Goal: Task Accomplishment & Management: Manage account settings

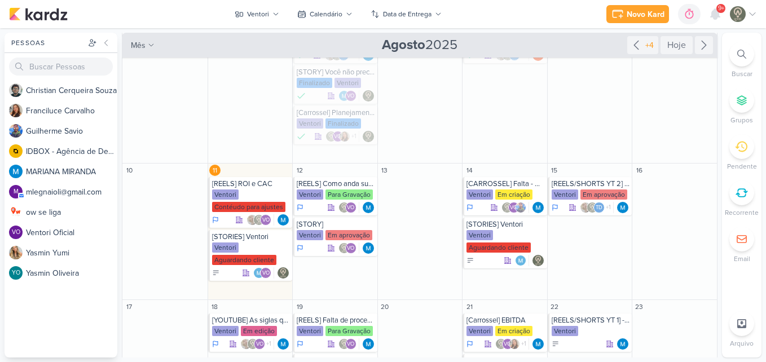
scroll to position [82, 0]
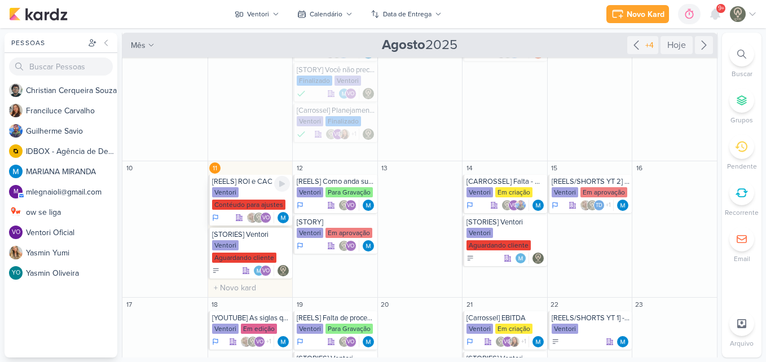
click at [238, 195] on div "Ventori Contéudo para ajustes" at bounding box center [251, 199] width 78 height 24
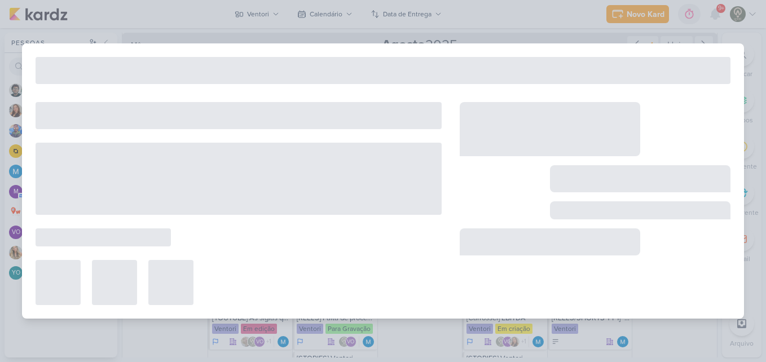
type input "[REELS] ROI e CAC"
type input "[DATE] 23:59"
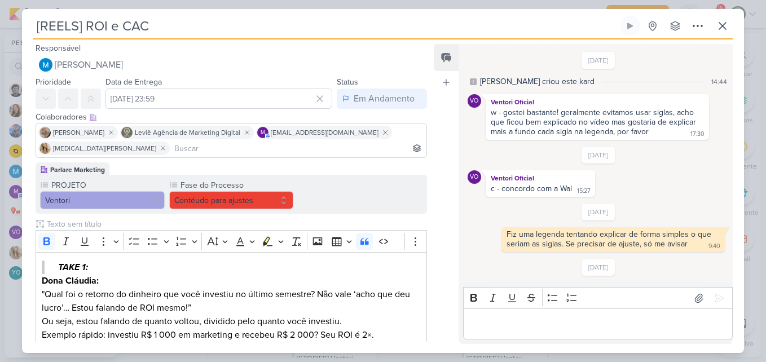
scroll to position [291, 0]
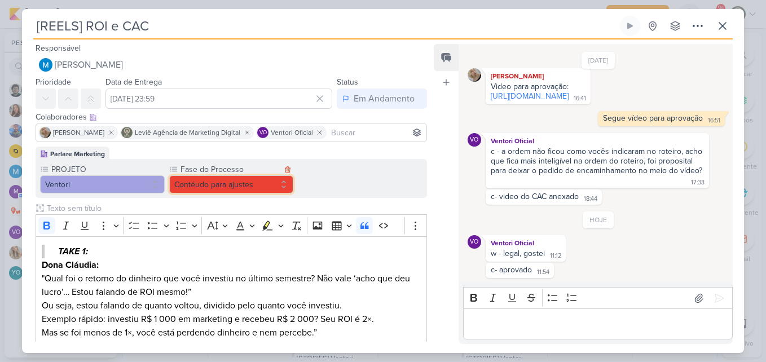
click at [254, 179] on button "Contéudo para ajustes" at bounding box center [231, 184] width 125 height 18
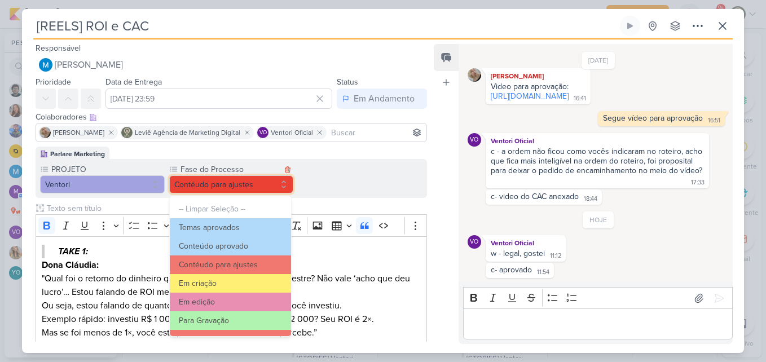
scroll to position [109, 0]
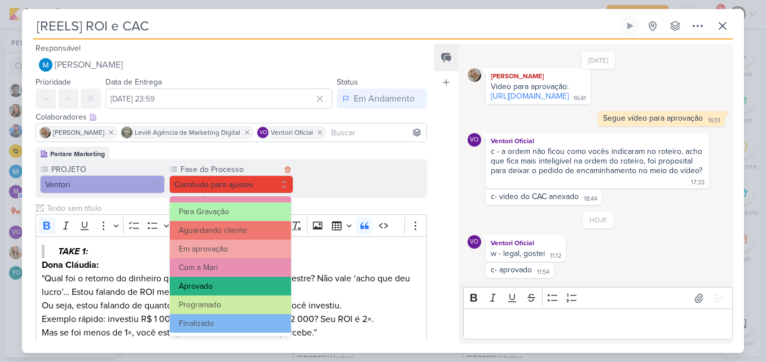
click at [213, 281] on button "Aprovado" at bounding box center [231, 286] width 122 height 19
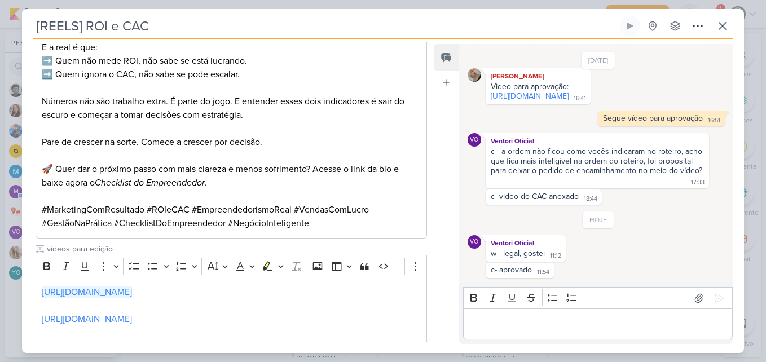
scroll to position [1225, 0]
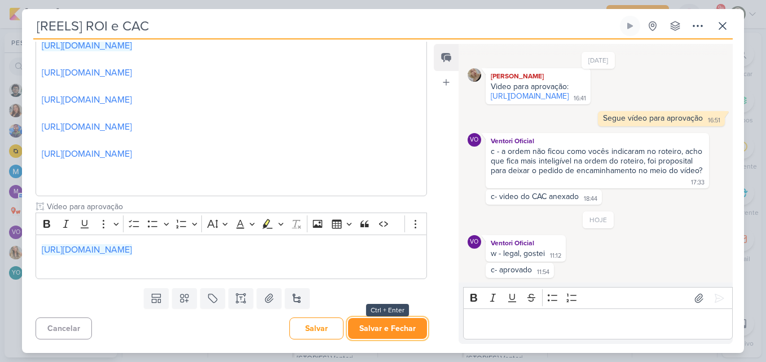
click at [394, 330] on button "Salvar e Fechar" at bounding box center [387, 328] width 79 height 21
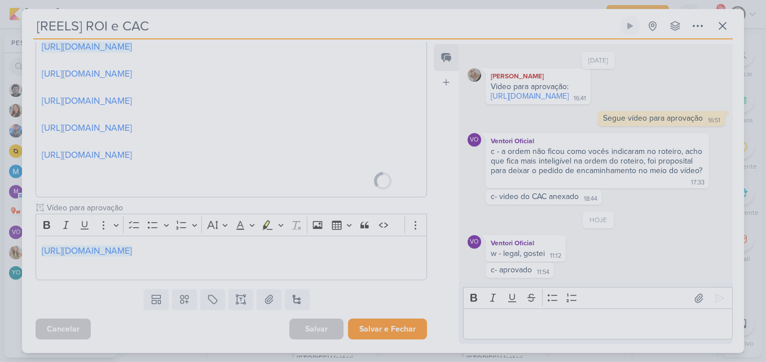
scroll to position [1224, 0]
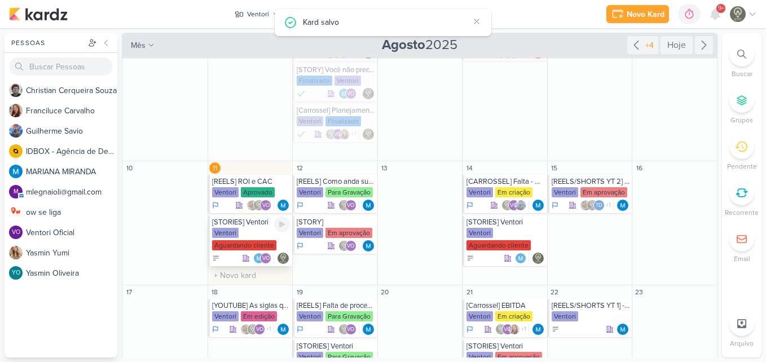
click at [239, 240] on div "Aguardando cliente" at bounding box center [244, 245] width 64 height 10
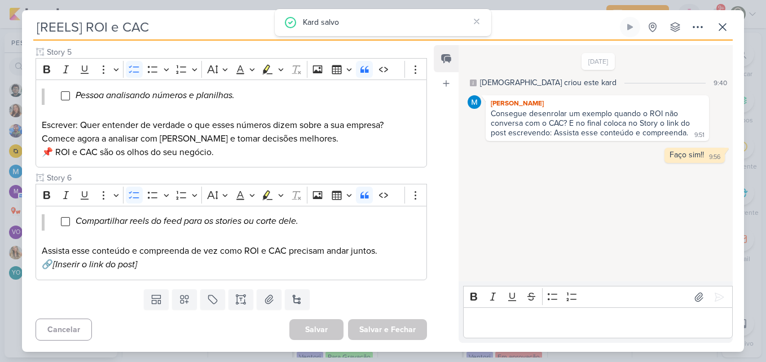
type input "[STORIES] Ventori"
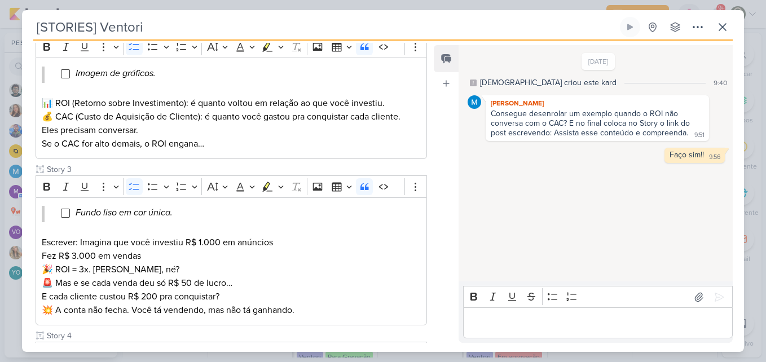
scroll to position [354, 0]
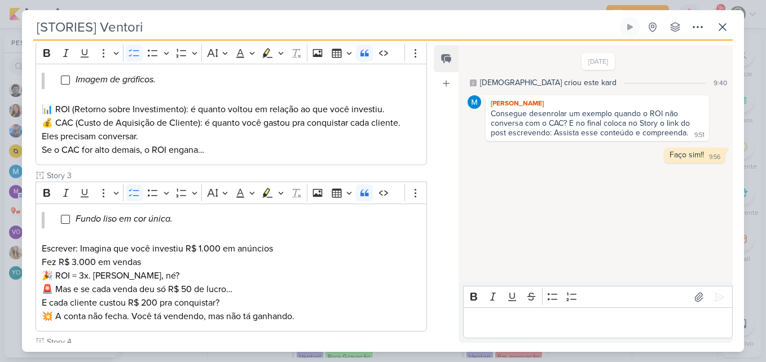
drag, startPoint x: 426, startPoint y: 174, endPoint x: 427, endPoint y: 91, distance: 82.4
click at [427, 91] on div "Responsável Leviê Agência de Marketing Digital Nenhum contato encontrado create…" at bounding box center [227, 193] width 410 height 300
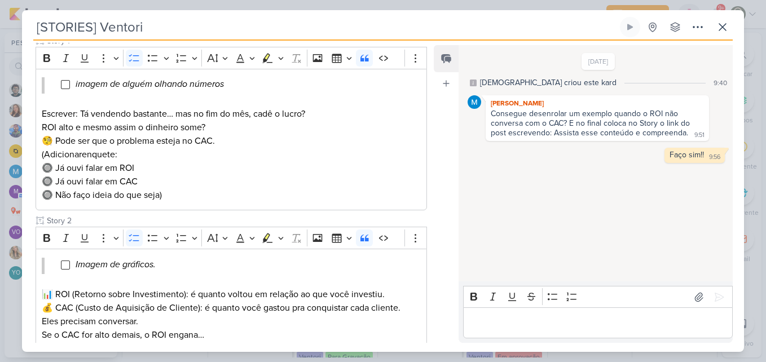
scroll to position [37, 0]
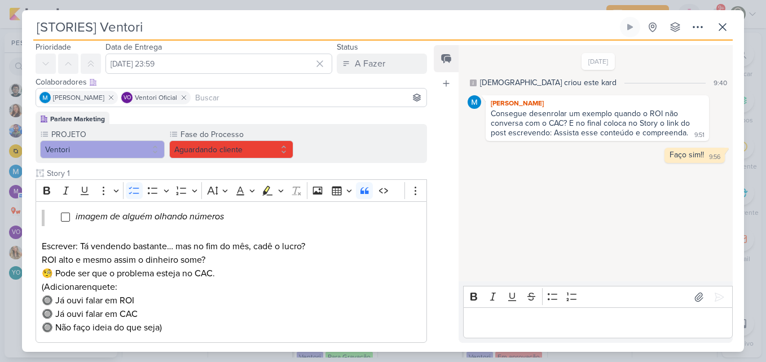
click at [231, 159] on div "PROJETO [GEOGRAPHIC_DATA] Fase do Processo" at bounding box center [232, 143] width 392 height 39
click at [227, 154] on button "Aguardando cliente" at bounding box center [231, 149] width 125 height 18
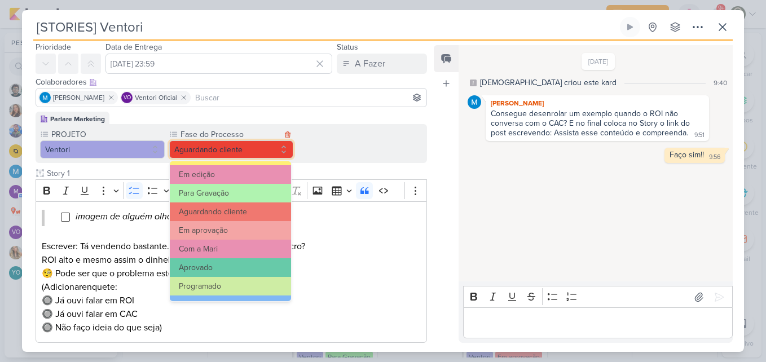
scroll to position [109, 0]
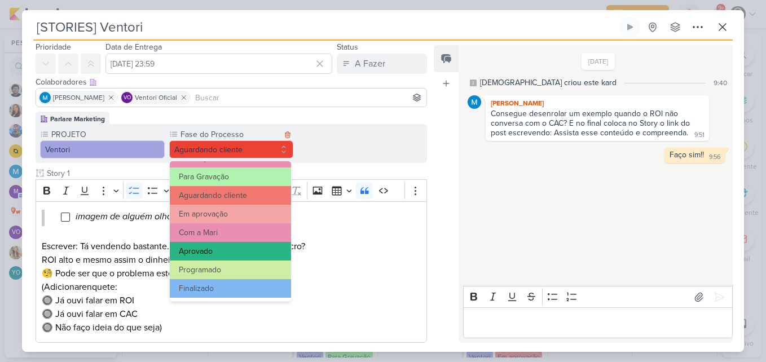
click at [218, 257] on button "Aprovado" at bounding box center [231, 251] width 122 height 19
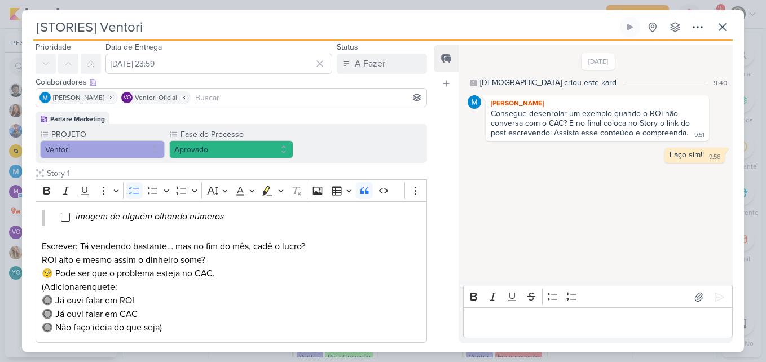
scroll to position [784, 0]
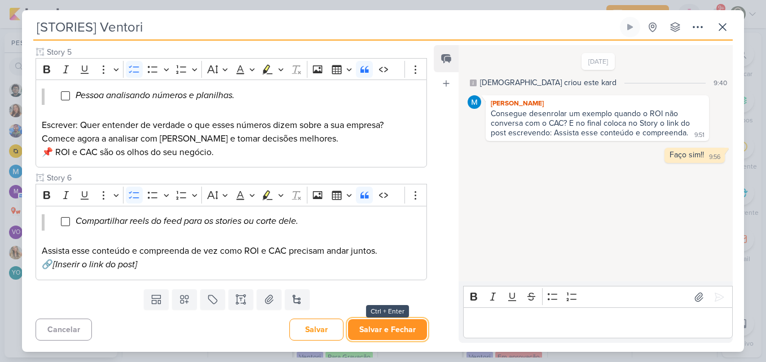
click at [391, 334] on button "Salvar e Fechar" at bounding box center [387, 329] width 79 height 21
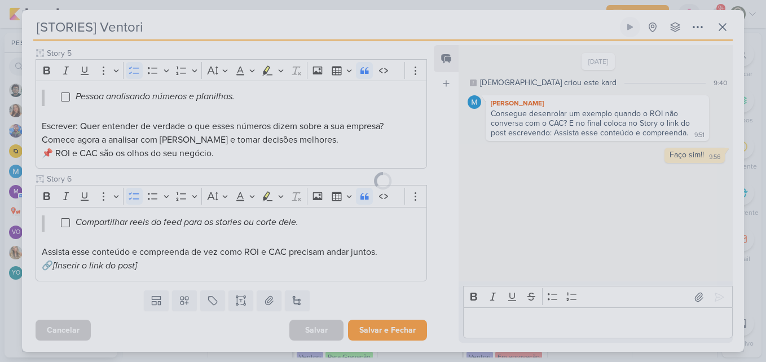
scroll to position [783, 0]
